Goal: Ask a question

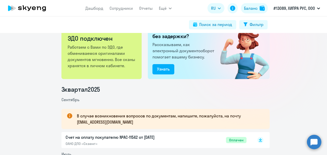
scroll to position [26, 0]
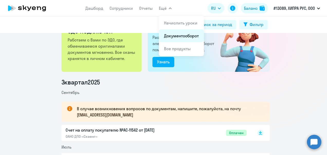
click at [167, 35] on link "Документооборот" at bounding box center [181, 35] width 35 height 5
click at [167, 6] on button "Ещё" at bounding box center [165, 8] width 13 height 10
click at [166, 9] on span "Ещё" at bounding box center [163, 8] width 8 height 6
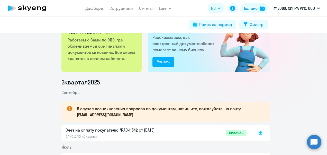
click at [166, 10] on span "Ещё" at bounding box center [163, 8] width 8 height 6
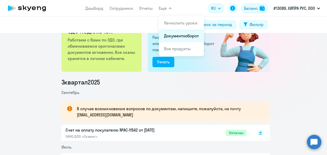
click at [173, 35] on link "Документооборот" at bounding box center [181, 35] width 35 height 5
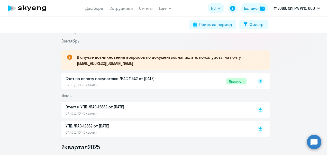
scroll to position [0, 0]
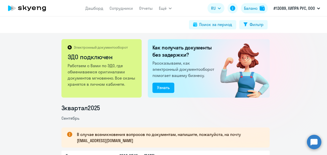
scroll to position [51, 0]
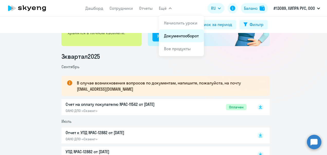
click at [167, 35] on link "Документооборот" at bounding box center [181, 35] width 35 height 5
click at [168, 34] on link "Документооборот" at bounding box center [181, 35] width 35 height 5
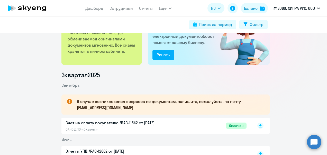
scroll to position [26, 0]
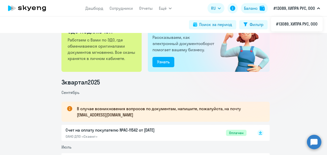
click at [312, 139] on circle at bounding box center [314, 142] width 14 height 14
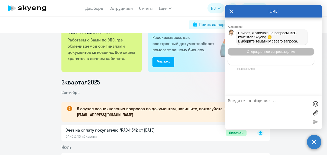
click at [283, 63] on span "Тематики документооборот" at bounding box center [271, 61] width 43 height 4
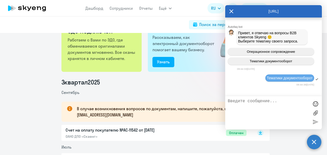
scroll to position [34, 0]
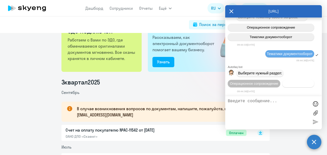
click at [285, 85] on span "Документооборот" at bounding box center [299, 84] width 28 height 4
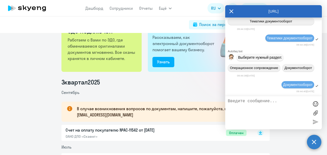
scroll to position [119, 0]
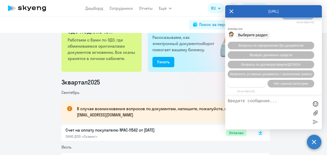
click at [244, 85] on span "Прочие вопросы" at bounding box center [247, 84] width 26 height 4
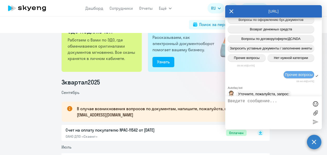
scroll to position [213, 0]
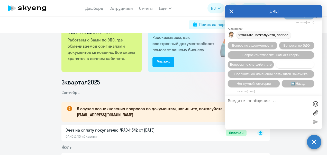
click at [278, 63] on span "Отправка документов" at bounding box center [295, 65] width 34 height 4
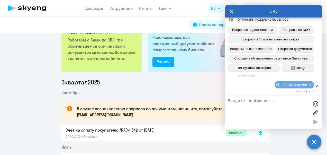
scroll to position [279, 0]
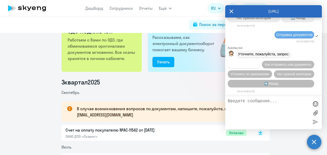
click at [248, 64] on span "Запросить сканы" at bounding box center [244, 65] width 27 height 4
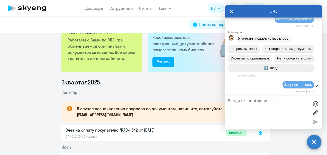
scroll to position [362, 0]
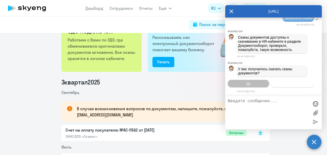
click at [279, 80] on button "Нет" at bounding box center [293, 83] width 43 height 7
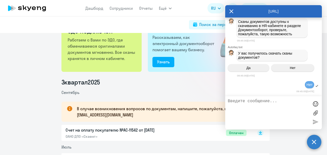
click at [263, 103] on textarea at bounding box center [268, 113] width 81 height 28
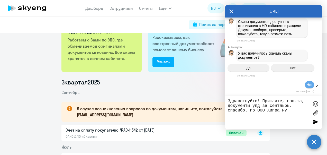
type textarea "Здравствуйте! Пришлите, пож-та, документы упд за сентяьрь. спасибо. по ООО Хипр…"
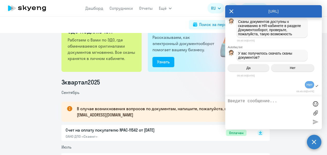
scroll to position [401, 0]
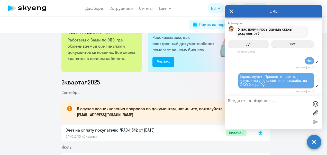
click at [232, 12] on icon at bounding box center [232, 11] width 4 height 12
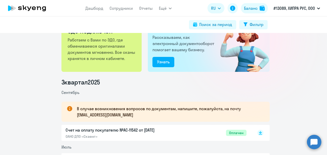
click at [311, 140] on circle at bounding box center [314, 142] width 14 height 14
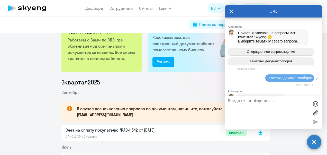
scroll to position [399, 0]
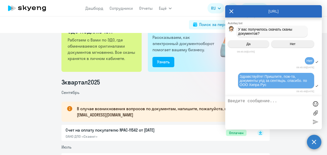
click at [306, 83] on span "Здравствуйте! Пришлите, пож-та, документы упд за сентяьрь. спасибо. по ООО Хипр…" at bounding box center [274, 80] width 68 height 12
click at [187, 76] on div "Электронный документооборот ЭДО подключен Работаем с Вами по ЭДО, где обменивае…" at bounding box center [163, 94] width 327 height 122
click at [230, 11] on icon at bounding box center [232, 11] width 4 height 12
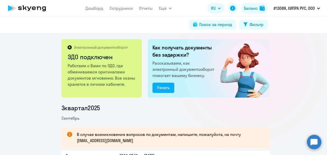
scroll to position [77, 0]
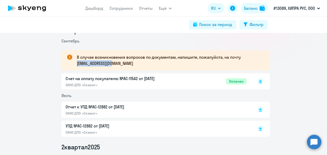
drag, startPoint x: 75, startPoint y: 64, endPoint x: 127, endPoint y: 68, distance: 51.4
click at [127, 68] on div "В случае возникновения вопросов по документам, напишите, пожалуйста, на почту […" at bounding box center [166, 60] width 208 height 20
drag, startPoint x: 127, startPoint y: 68, endPoint x: 107, endPoint y: 64, distance: 19.7
copy p "document@skyeng.ru"
